Goal: Task Accomplishment & Management: Manage account settings

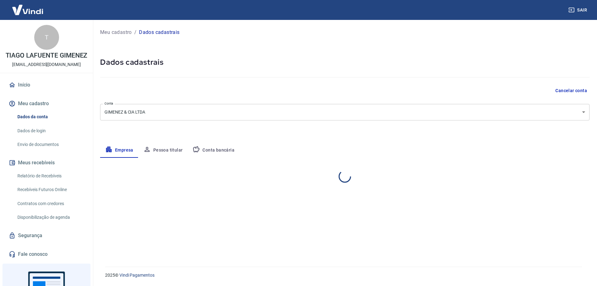
select select "RS"
select select "business"
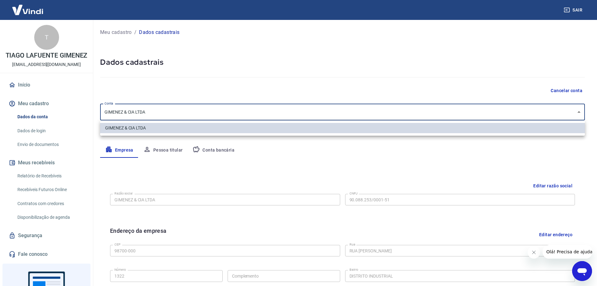
click at [154, 115] on body "Sair T TIAGO LAFUENTE GIMENEZ engenharia2@indgimenez.com.br Início Meu cadastro…" at bounding box center [298, 143] width 597 height 286
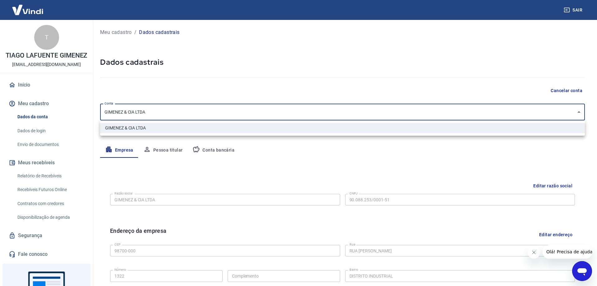
click at [188, 203] on div at bounding box center [298, 143] width 597 height 286
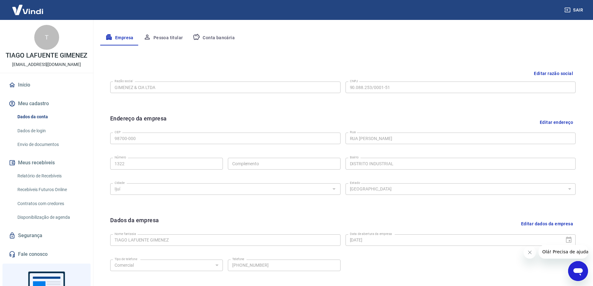
scroll to position [163, 0]
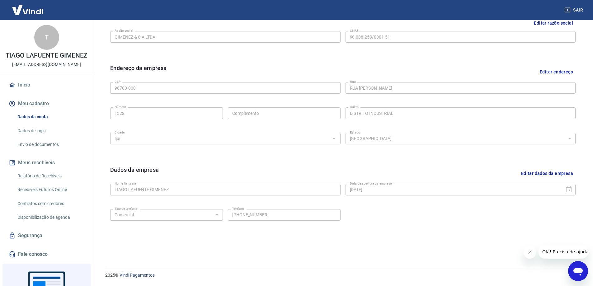
click at [531, 253] on icon "Fechar mensagem da empresa" at bounding box center [529, 252] width 5 height 5
click at [35, 137] on link "Dados de login" at bounding box center [50, 130] width 71 height 13
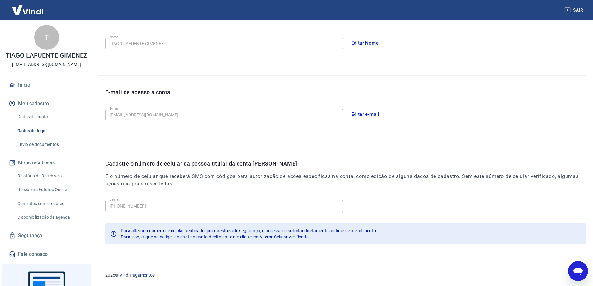
scroll to position [113, 0]
click at [28, 150] on link "Envio de documentos" at bounding box center [50, 144] width 71 height 13
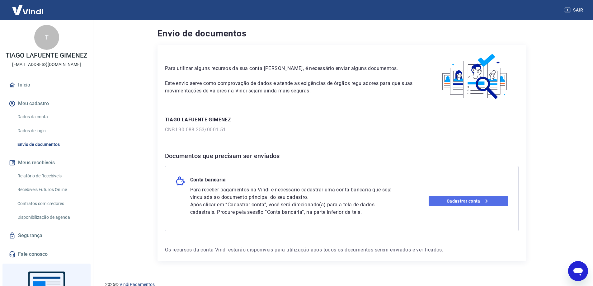
click at [449, 204] on link "Cadastrar conta" at bounding box center [468, 201] width 80 height 10
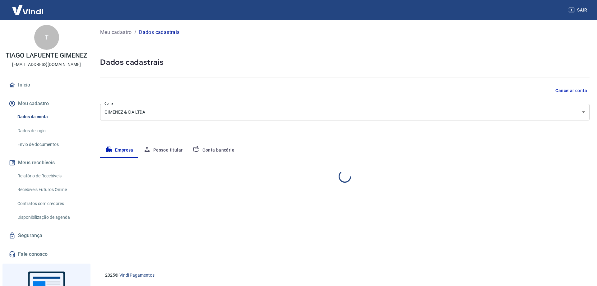
select select "RS"
select select "business"
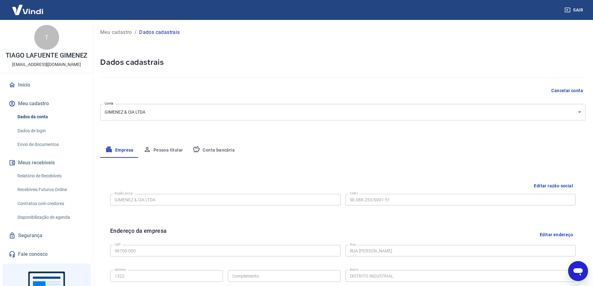
click at [216, 151] on button "Conta bancária" at bounding box center [214, 150] width 52 height 15
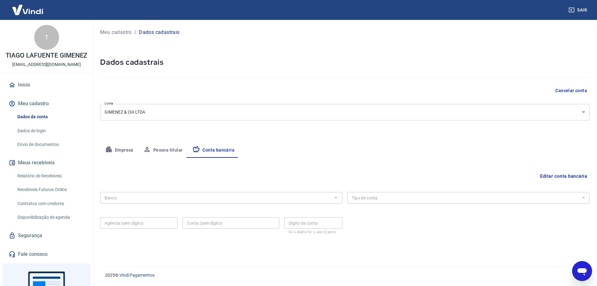
click at [338, 198] on div at bounding box center [336, 197] width 8 height 9
drag, startPoint x: 337, startPoint y: 198, endPoint x: 329, endPoint y: 198, distance: 8.1
click at [335, 198] on div at bounding box center [336, 197] width 8 height 9
click at [565, 176] on button "Editar conta bancária" at bounding box center [564, 176] width 52 height 12
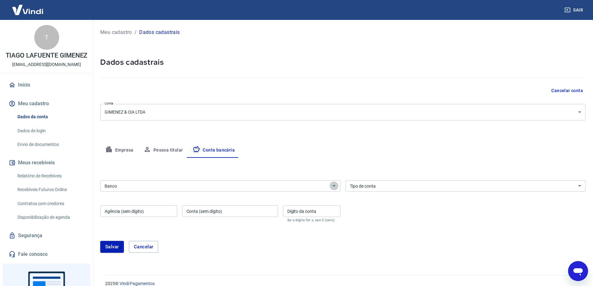
click at [336, 189] on icon "Abrir" at bounding box center [333, 185] width 7 height 7
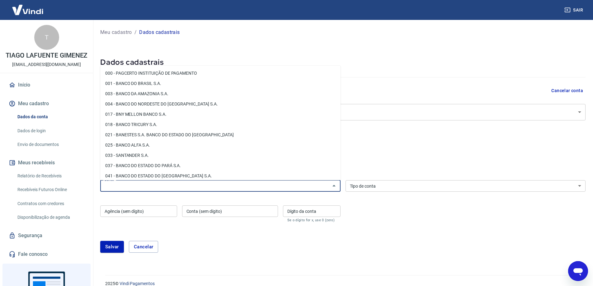
click at [147, 84] on li "001 - BANCO DO BRASIL S.A." at bounding box center [220, 83] width 240 height 10
type input "001 - BANCO DO BRASIL S.A."
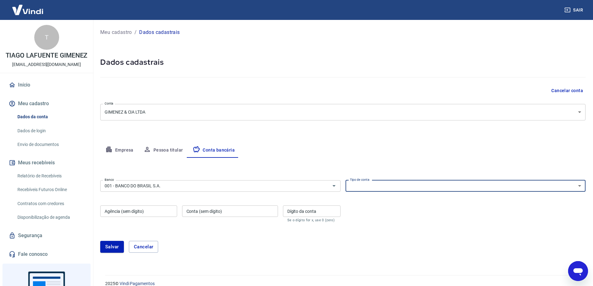
click at [442, 190] on select "Conta Corrente Conta Poupança" at bounding box center [465, 186] width 240 height 12
select select "1"
click at [345, 180] on select "Conta Corrente Conta Poupança" at bounding box center [465, 186] width 240 height 12
click at [140, 214] on input "Agência (sem dígito)" at bounding box center [138, 211] width 77 height 12
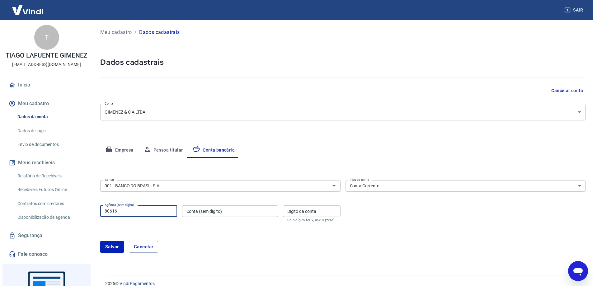
type input "80616"
click at [200, 212] on input "Conta (sem dígito)" at bounding box center [230, 211] width 96 height 12
type input "883"
click at [305, 214] on input "Dígito da conta" at bounding box center [312, 211] width 58 height 12
type input "4"
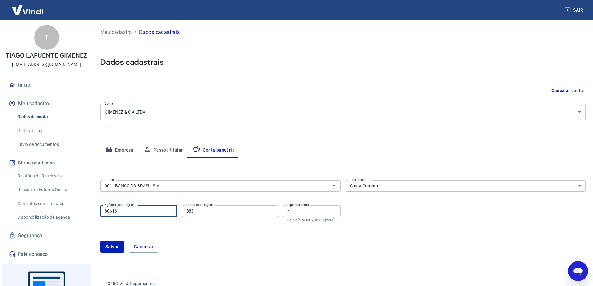
click at [122, 211] on input "80616" at bounding box center [138, 211] width 77 height 12
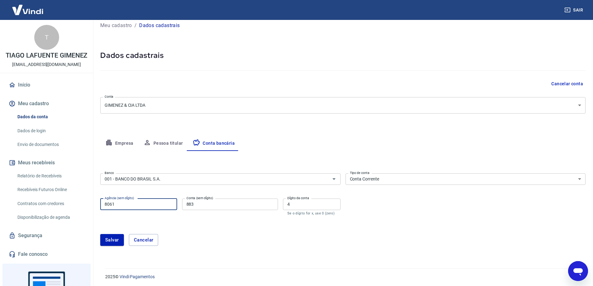
scroll to position [8, 0]
type input "8061"
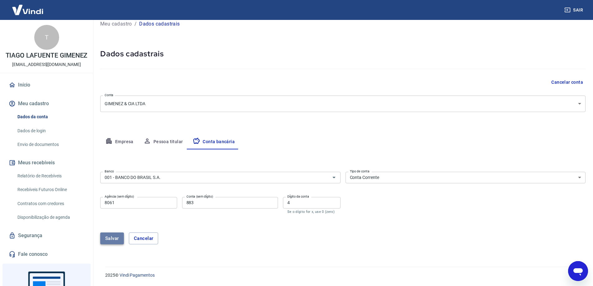
click at [118, 236] on button "Salvar" at bounding box center [112, 238] width 24 height 12
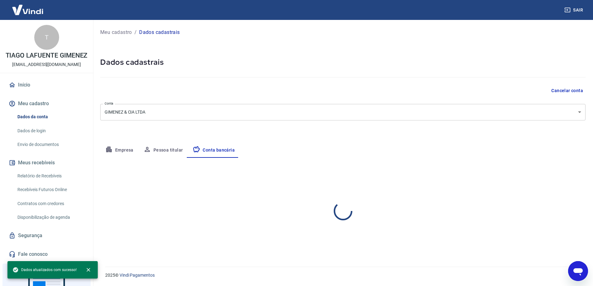
scroll to position [0, 0]
select select "1"
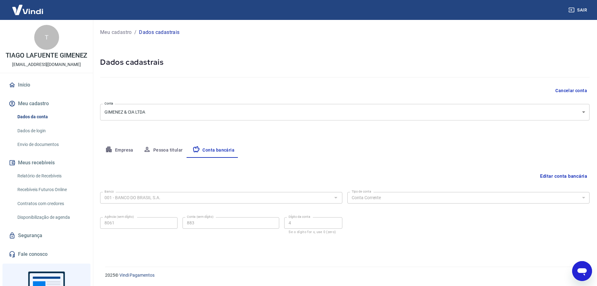
click at [165, 150] on button "Pessoa titular" at bounding box center [162, 150] width 49 height 15
click at [128, 151] on button "Empresa" at bounding box center [119, 150] width 38 height 15
select select "RS"
select select "business"
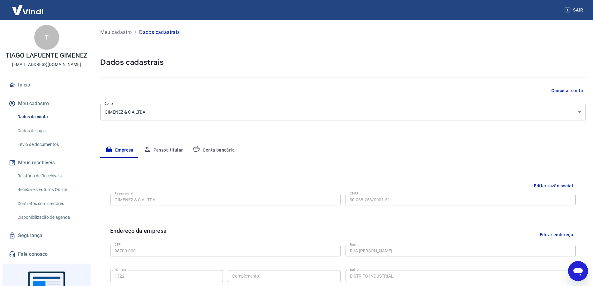
click at [18, 92] on link "Início" at bounding box center [46, 85] width 78 height 14
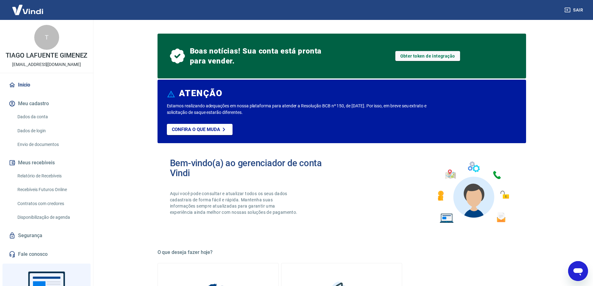
click at [43, 170] on button "Meus recebíveis" at bounding box center [46, 163] width 78 height 14
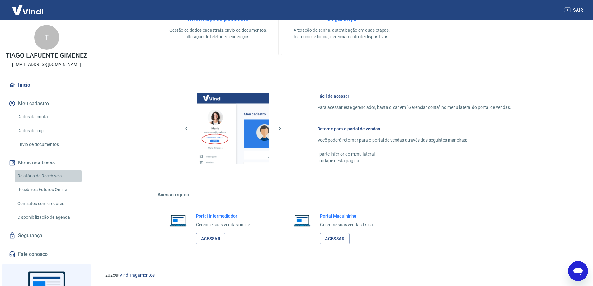
click at [48, 182] on link "Relatório de Recebíveis" at bounding box center [50, 176] width 71 height 13
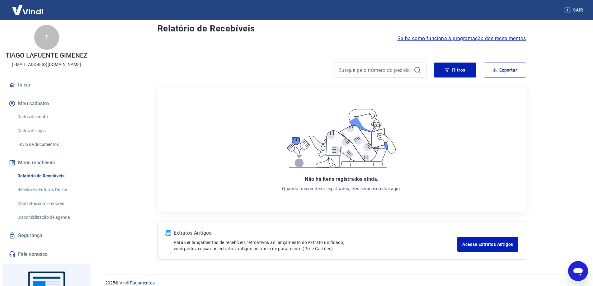
scroll to position [23, 0]
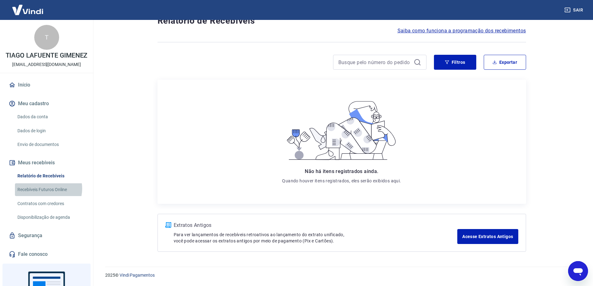
click at [46, 195] on link "Recebíveis Futuros Online" at bounding box center [50, 189] width 71 height 13
